Goal: Information Seeking & Learning: Learn about a topic

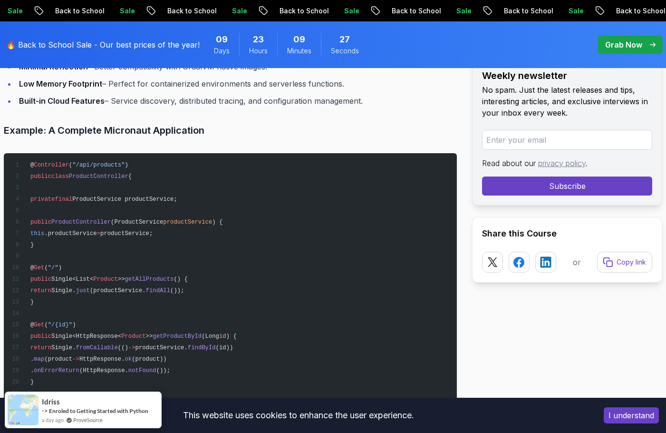
scroll to position [4949, 0]
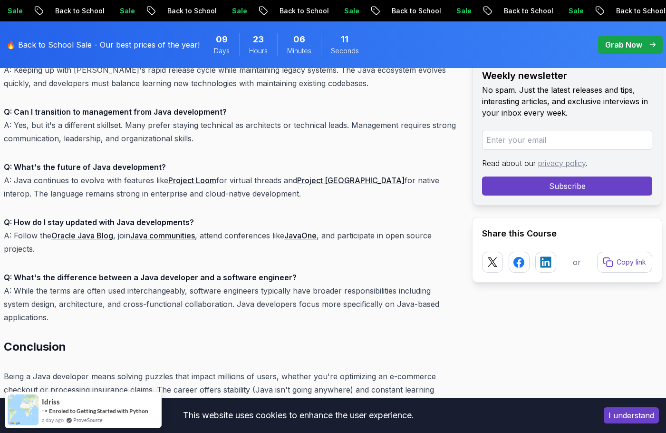
scroll to position [7339, 0]
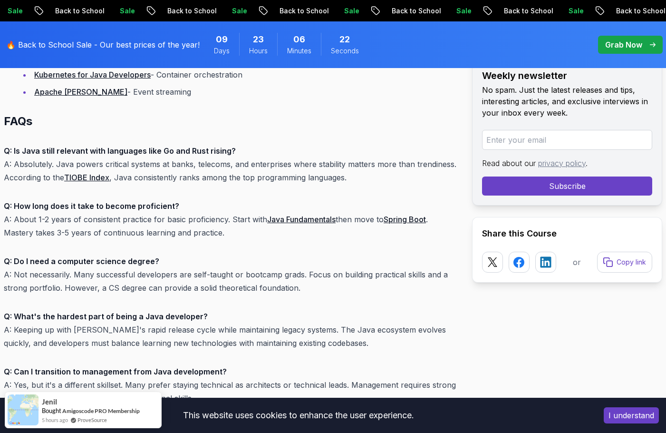
scroll to position [7058, 0]
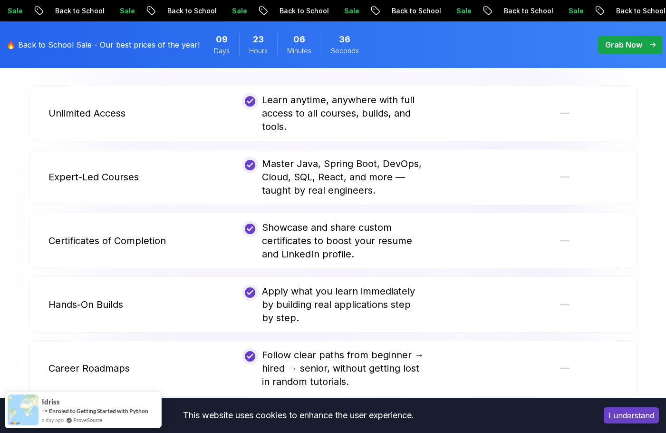
scroll to position [1892, 0]
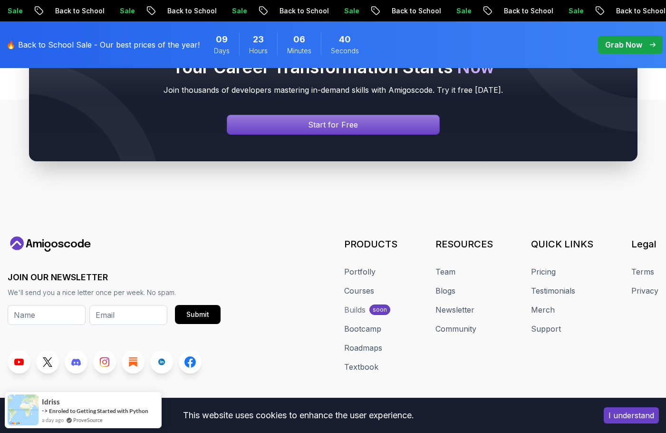
scroll to position [4541, 0]
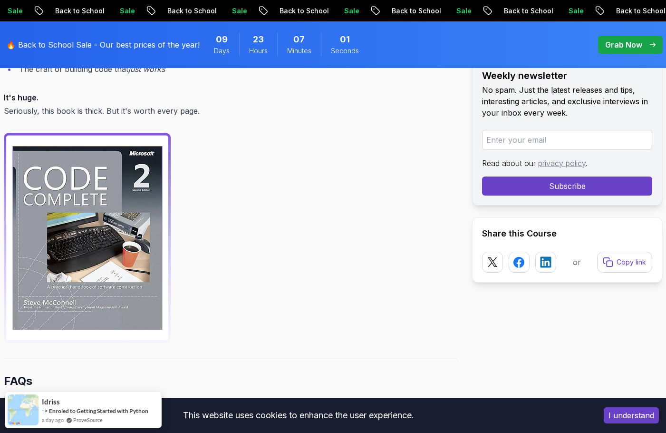
scroll to position [4980, 0]
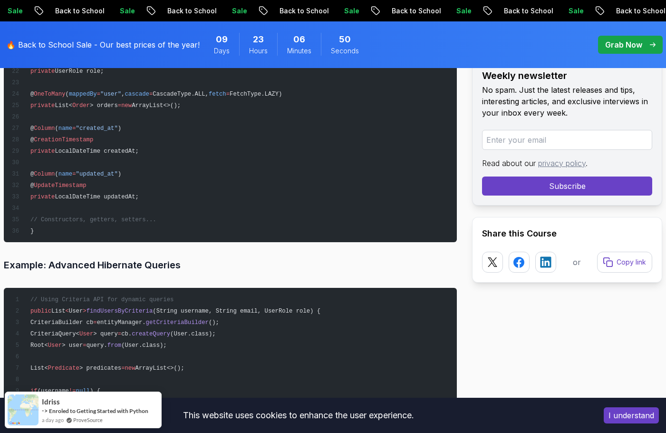
scroll to position [2570, 0]
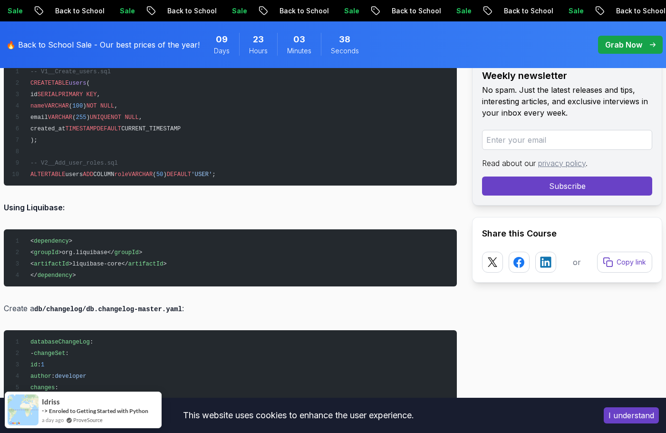
scroll to position [3551, 0]
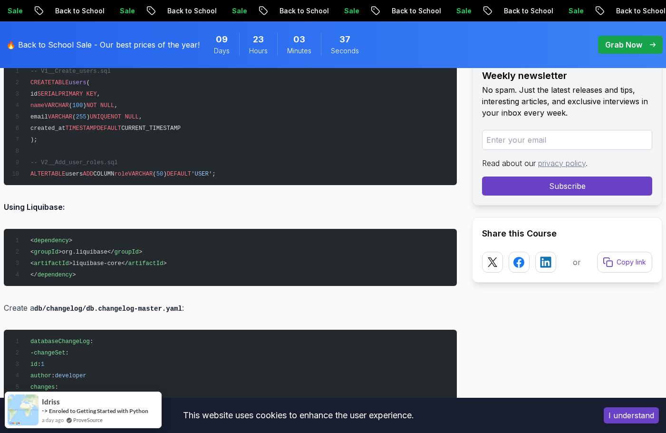
click at [456, 255] on pre "< dependency > < groupId >org.liquibase</ groupId > < artifactId >liquibase-cor…" at bounding box center [230, 257] width 453 height 57
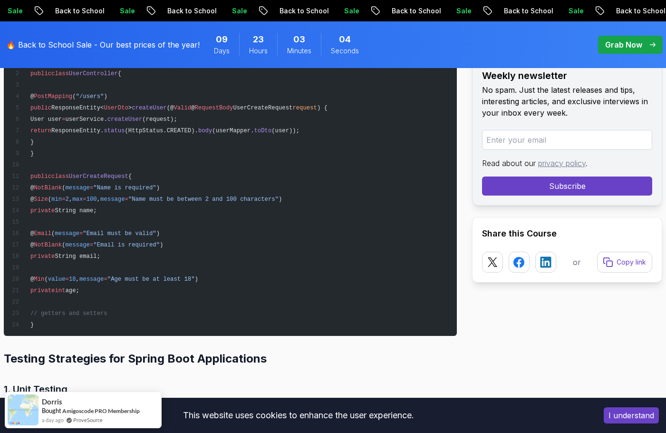
scroll to position [7461, 0]
